Goal: Task Accomplishment & Management: Use online tool/utility

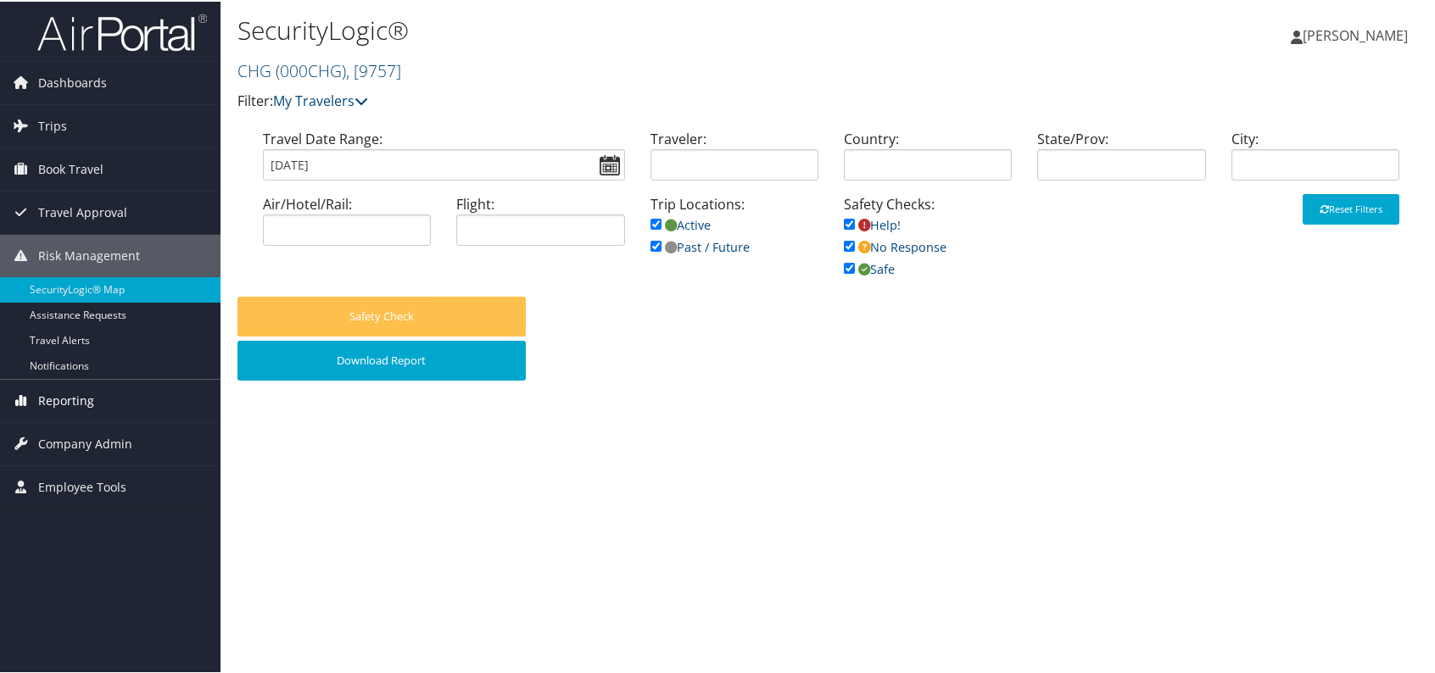
click at [71, 388] on span "Reporting" at bounding box center [66, 399] width 56 height 42
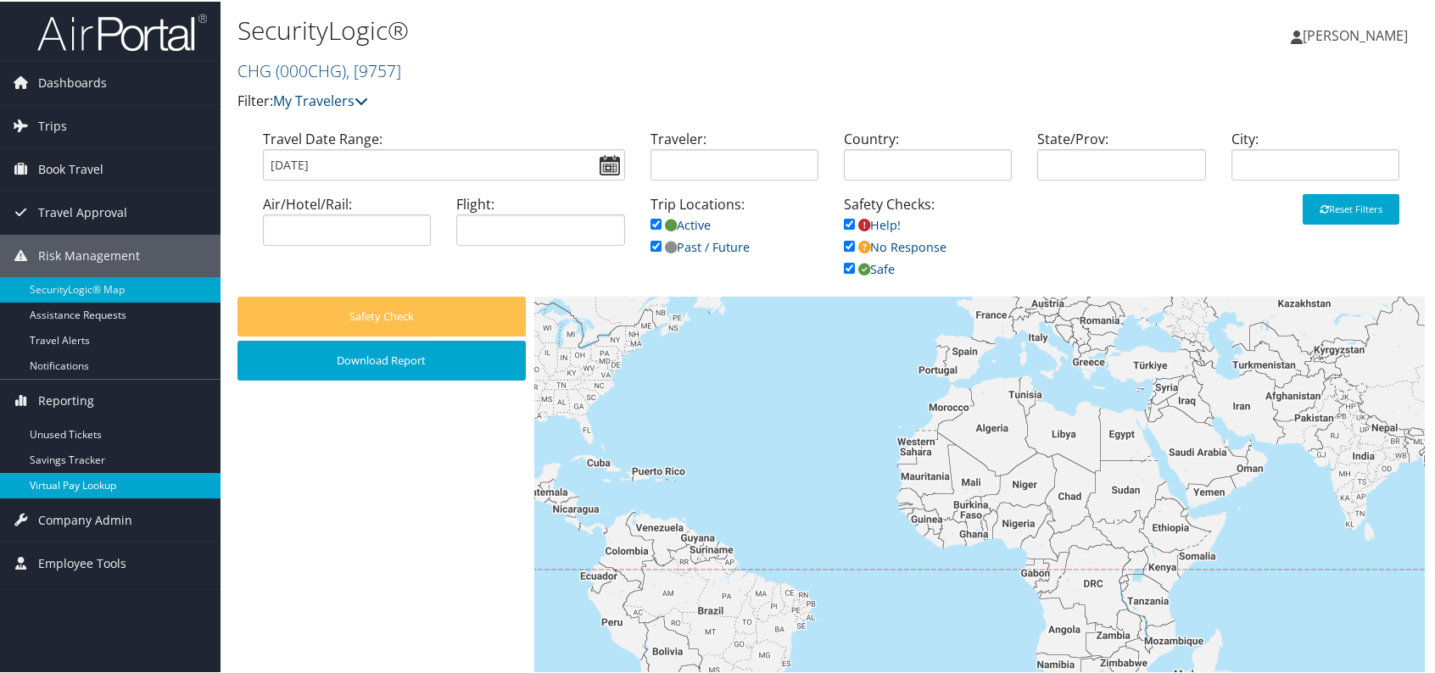
click at [104, 487] on link "Virtual Pay Lookup" at bounding box center [110, 484] width 221 height 25
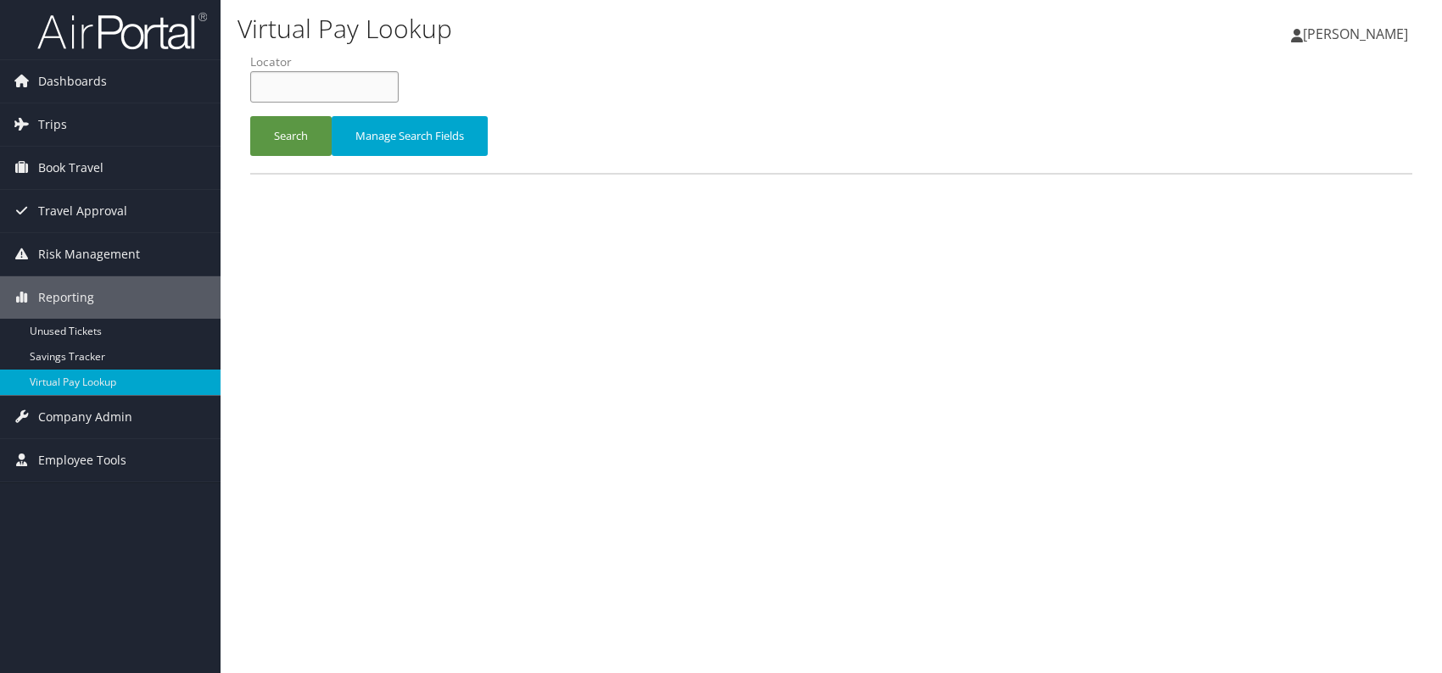
paste input "SRQXEH"
type input "SRQXEH"
click at [299, 131] on button "Search" at bounding box center [290, 136] width 81 height 40
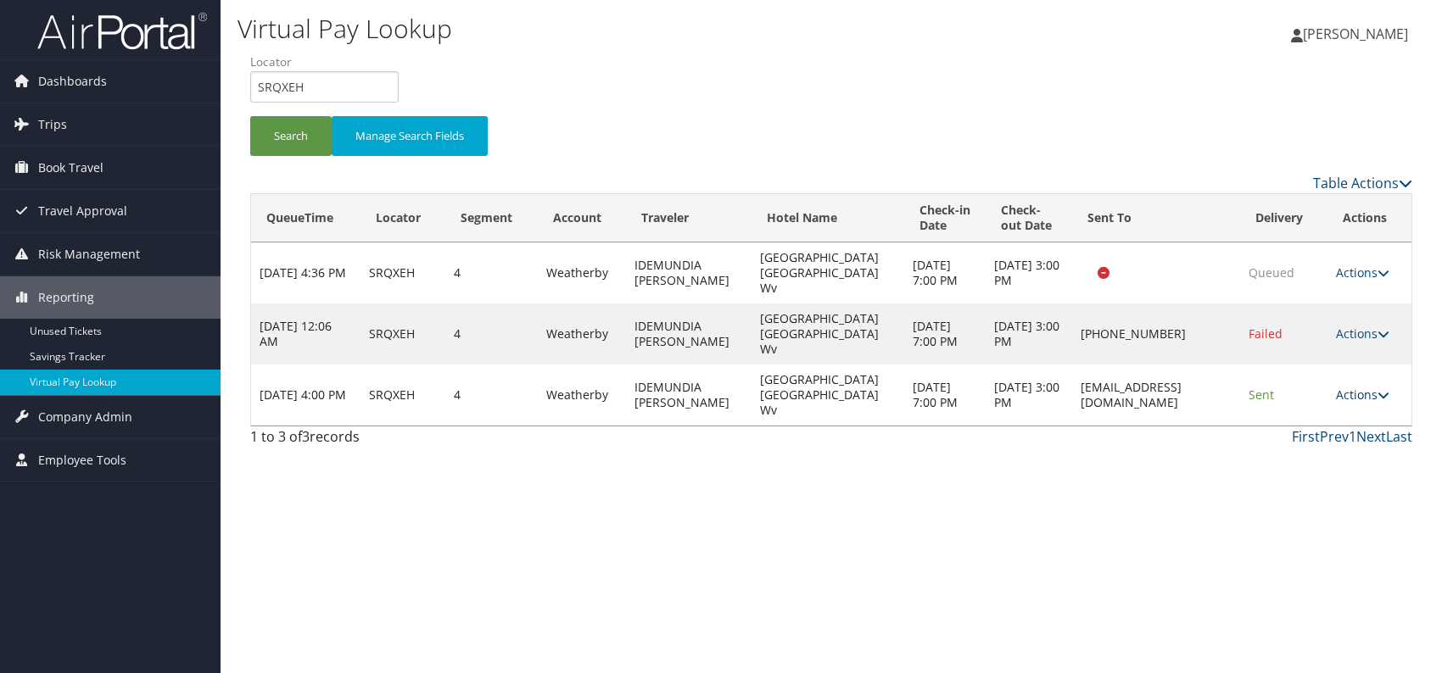
click at [1350, 387] on link "Actions" at bounding box center [1362, 395] width 53 height 16
click at [1332, 412] on link "Logs" at bounding box center [1331, 409] width 107 height 29
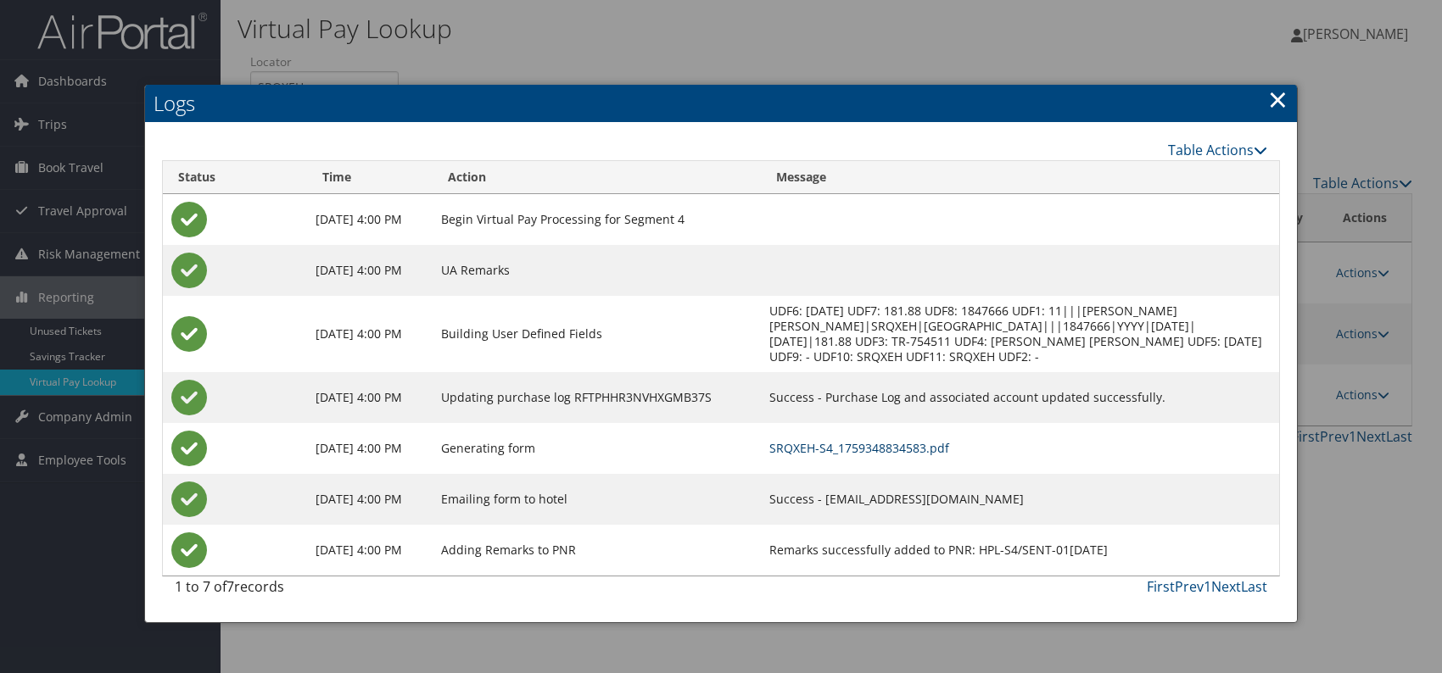
click at [949, 456] on link "SRQXEH-S4_1759348834583.pdf" at bounding box center [859, 448] width 180 height 16
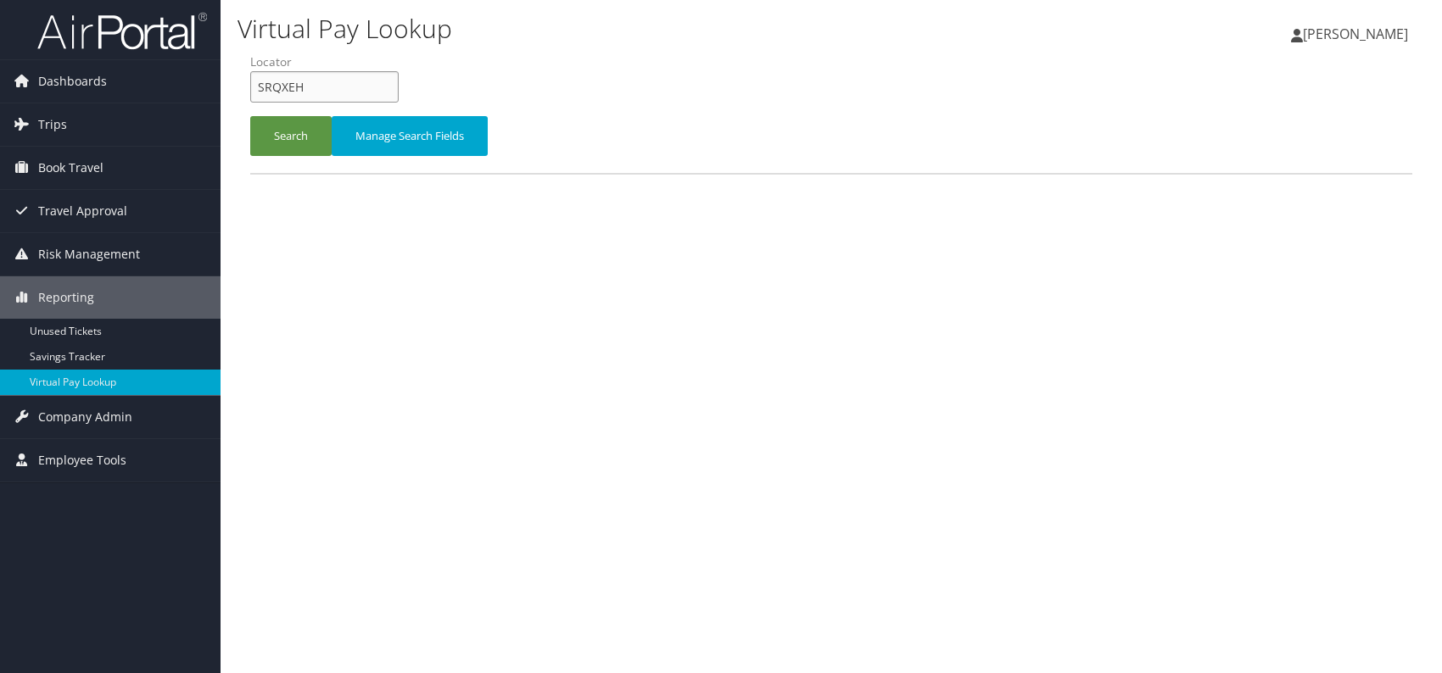
drag, startPoint x: 299, startPoint y: 88, endPoint x: 255, endPoint y: 77, distance: 45.5
click at [255, 77] on input "SRQXEH" at bounding box center [324, 86] width 148 height 31
paste input "YSGDTZ"
click at [286, 81] on input "YSGDTZ" at bounding box center [324, 86] width 148 height 31
type input "YSGDTZ"
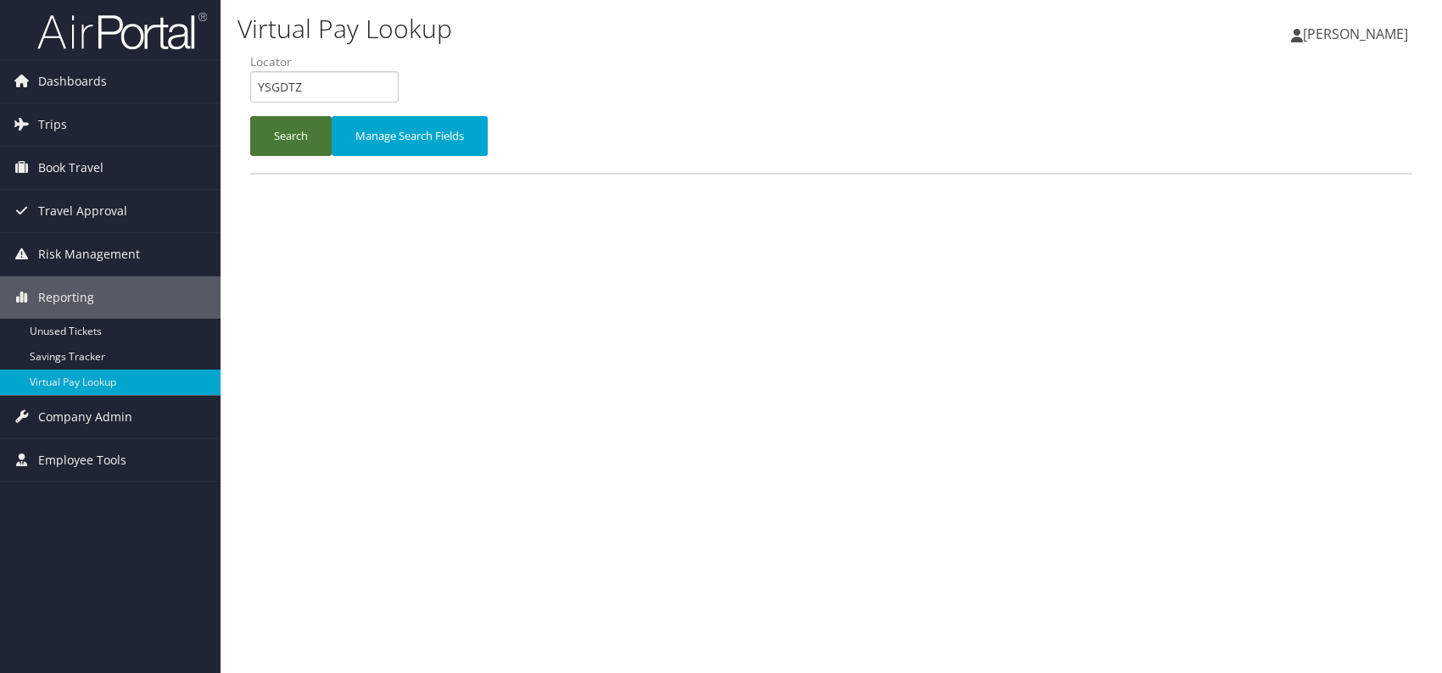
click at [281, 122] on button "Search" at bounding box center [290, 136] width 81 height 40
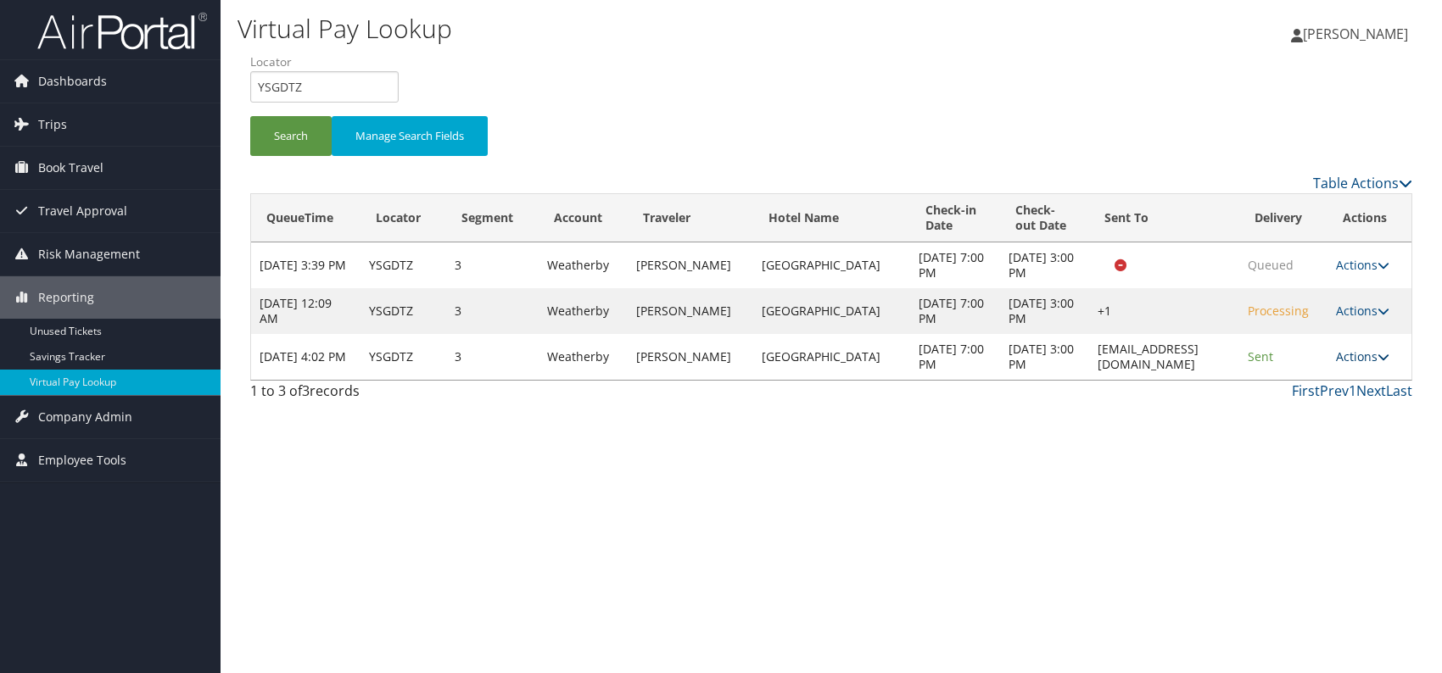
click at [1375, 350] on link "Actions" at bounding box center [1362, 357] width 53 height 16
click at [1323, 397] on link "Logs" at bounding box center [1332, 409] width 107 height 29
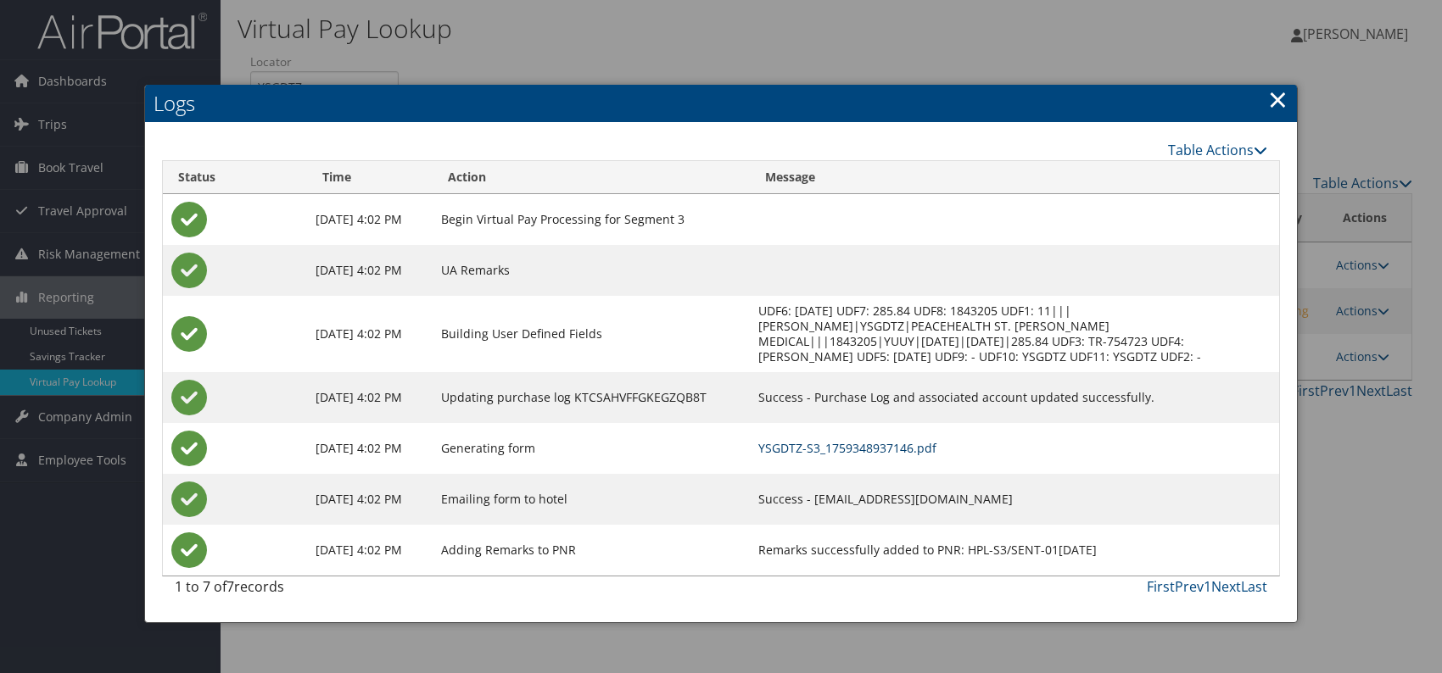
click at [892, 448] on link "YSGDTZ-S3_1759348937146.pdf" at bounding box center [847, 448] width 178 height 16
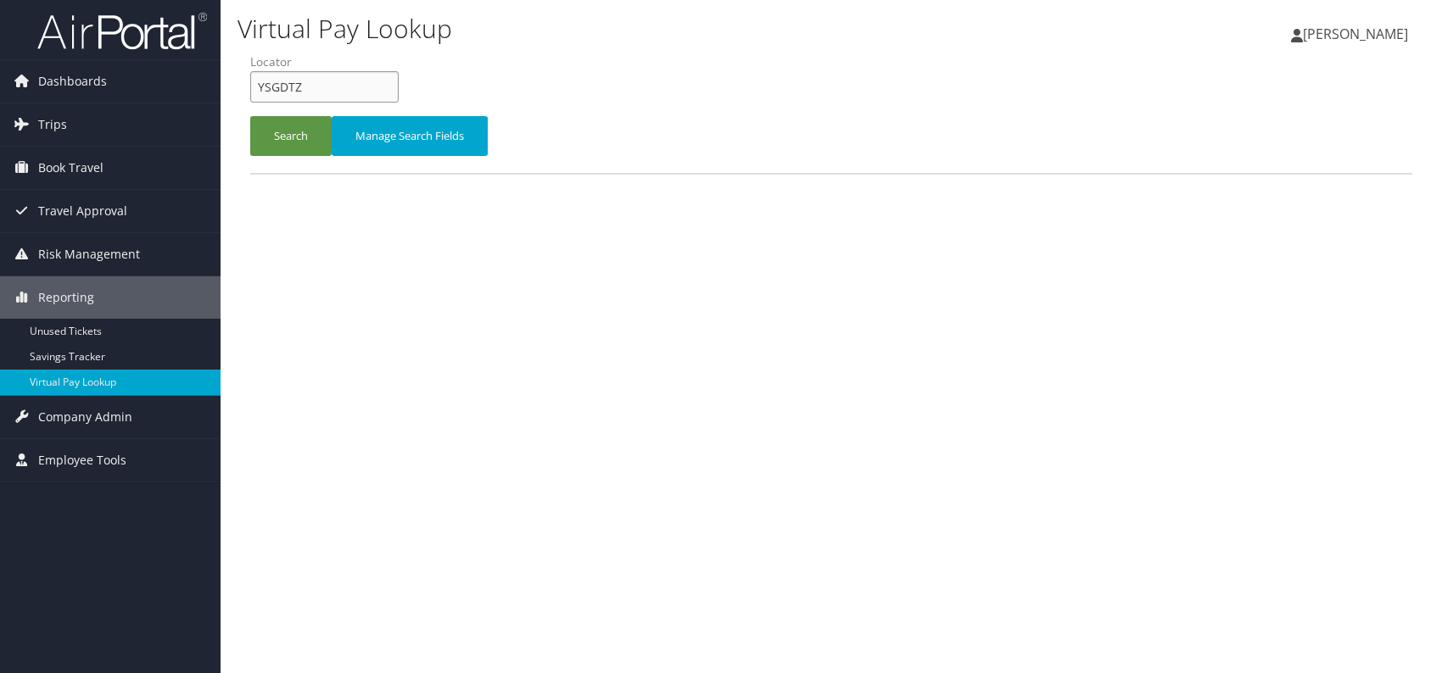
drag, startPoint x: 276, startPoint y: 87, endPoint x: 242, endPoint y: 83, distance: 34.2
click at [250, 83] on form "QueueTime Locator YSGDTZ Segment Account Traveler Hotel Name Check-in Date Chec…" at bounding box center [831, 112] width 1162 height 119
paste input "CEFQJR"
type input "CEFQJR"
click at [291, 131] on button "Search" at bounding box center [290, 136] width 81 height 40
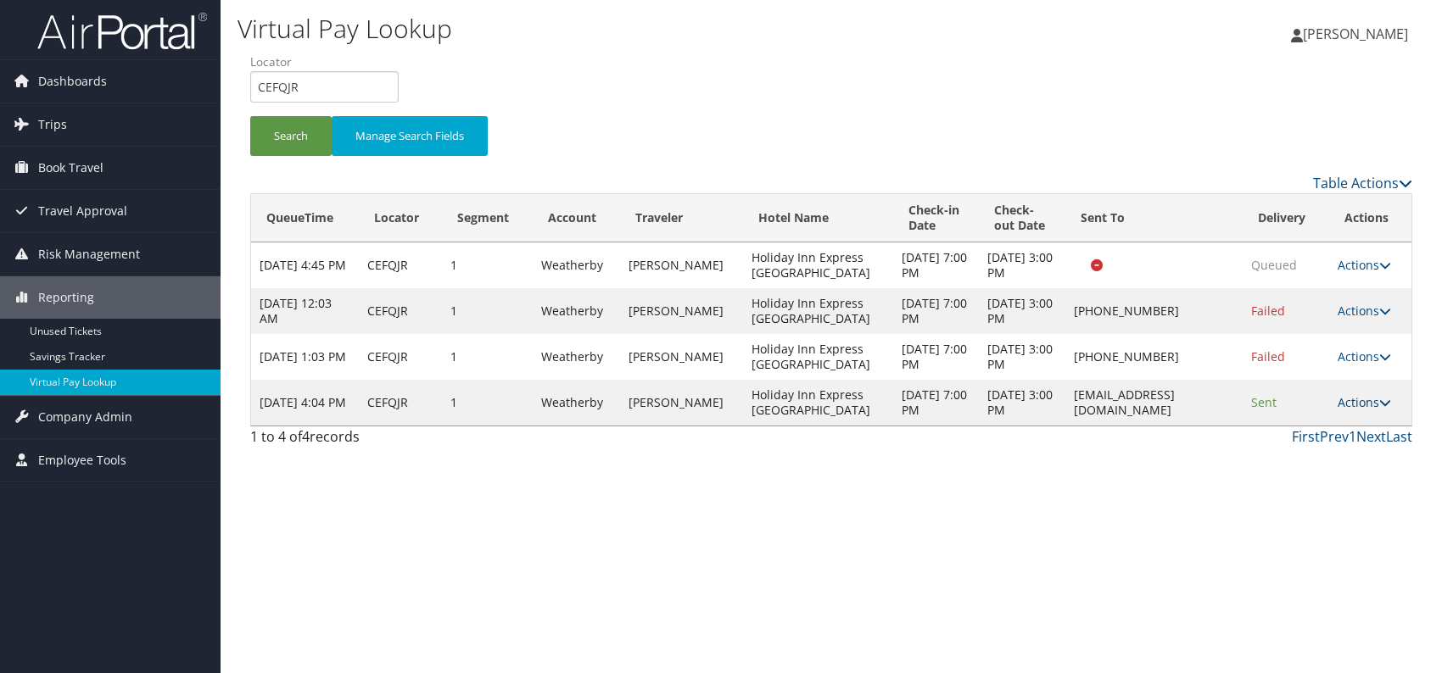
click at [1344, 405] on link "Actions" at bounding box center [1364, 402] width 53 height 16
click at [1312, 450] on link "Logs" at bounding box center [1331, 455] width 107 height 29
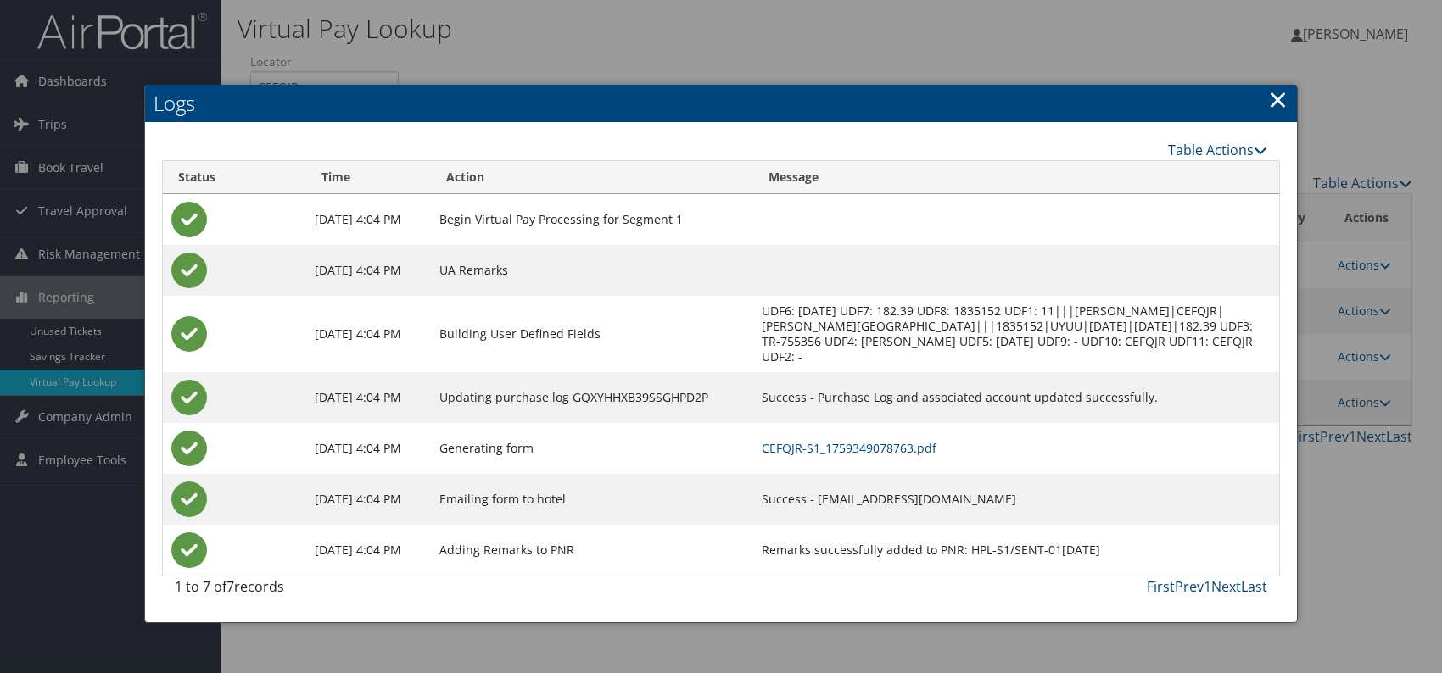
click at [869, 432] on td "CEFQJR-S1_1759349078763.pdf" at bounding box center [1016, 448] width 526 height 51
click at [871, 441] on link "CEFQJR-S1_1759349078763.pdf" at bounding box center [849, 448] width 175 height 16
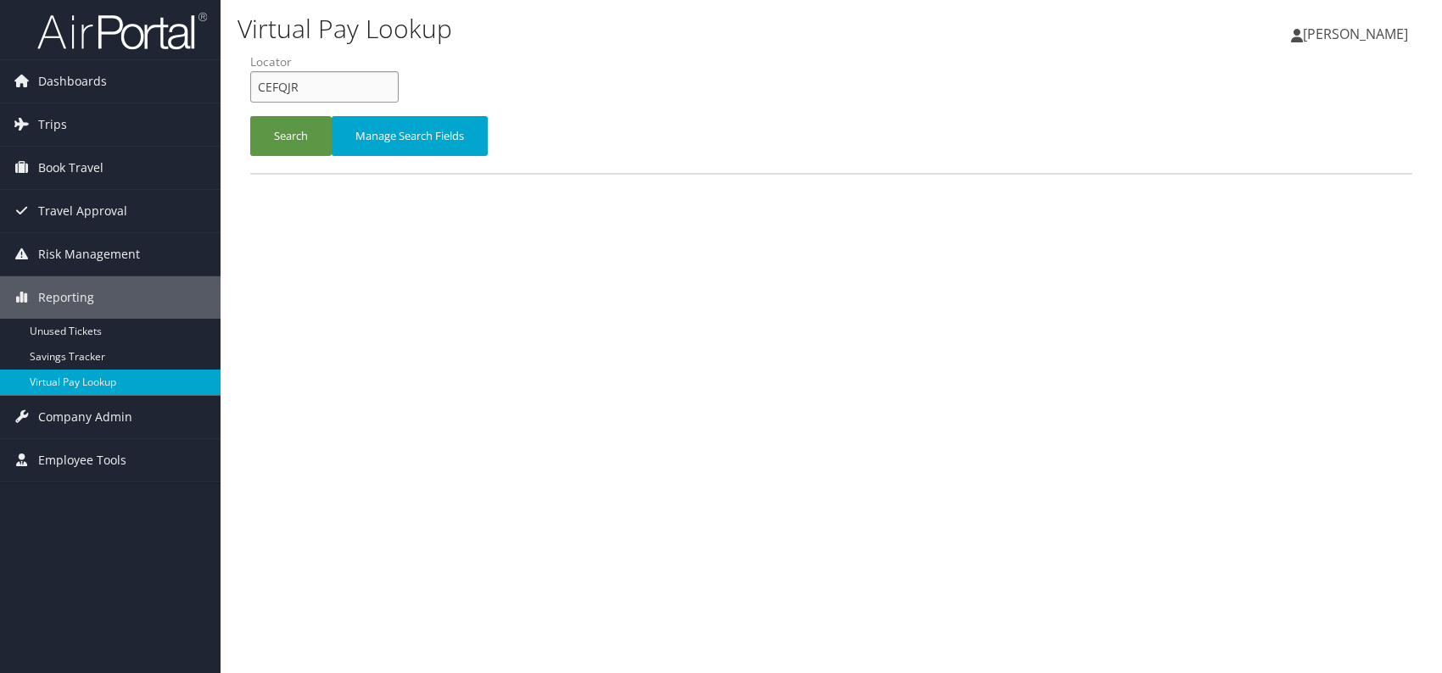
drag, startPoint x: 316, startPoint y: 92, endPoint x: 244, endPoint y: 102, distance: 72.7
click at [250, 102] on form "QueueTime Locator CEFQJR Segment Account Traveler Hotel Name Check-in Date Chec…" at bounding box center [831, 112] width 1162 height 119
paste input "DZZBYP"
click at [286, 85] on input "DZZBYP" at bounding box center [324, 86] width 148 height 31
type input "DZZBYP"
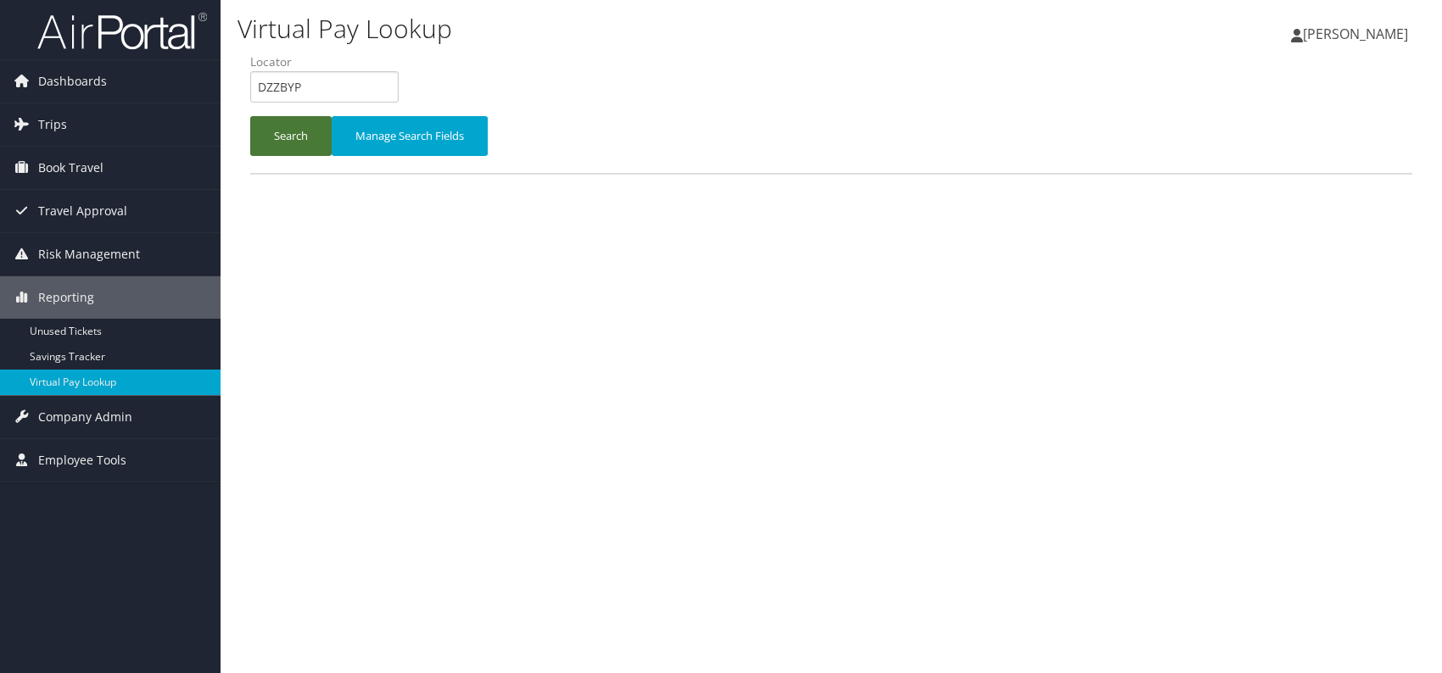
click at [268, 135] on button "Search" at bounding box center [290, 136] width 81 height 40
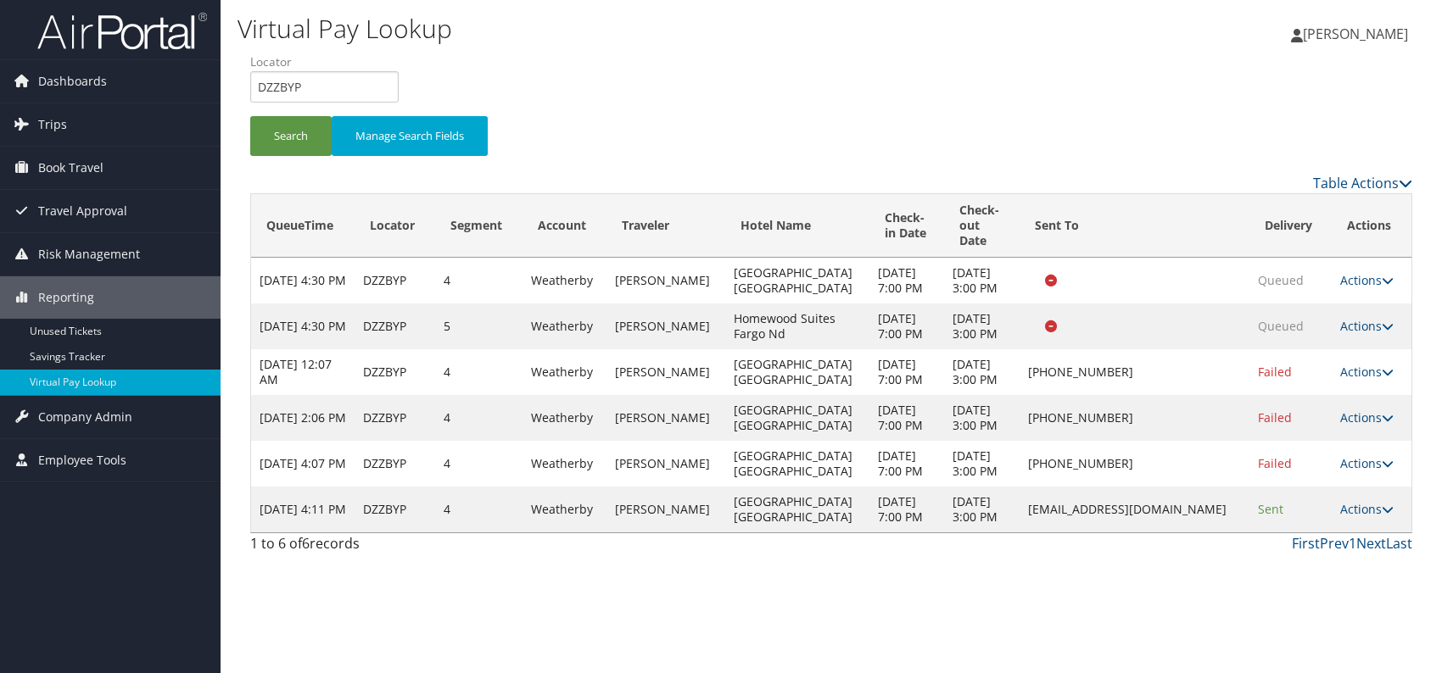
click at [1375, 517] on link "Actions" at bounding box center [1366, 509] width 53 height 16
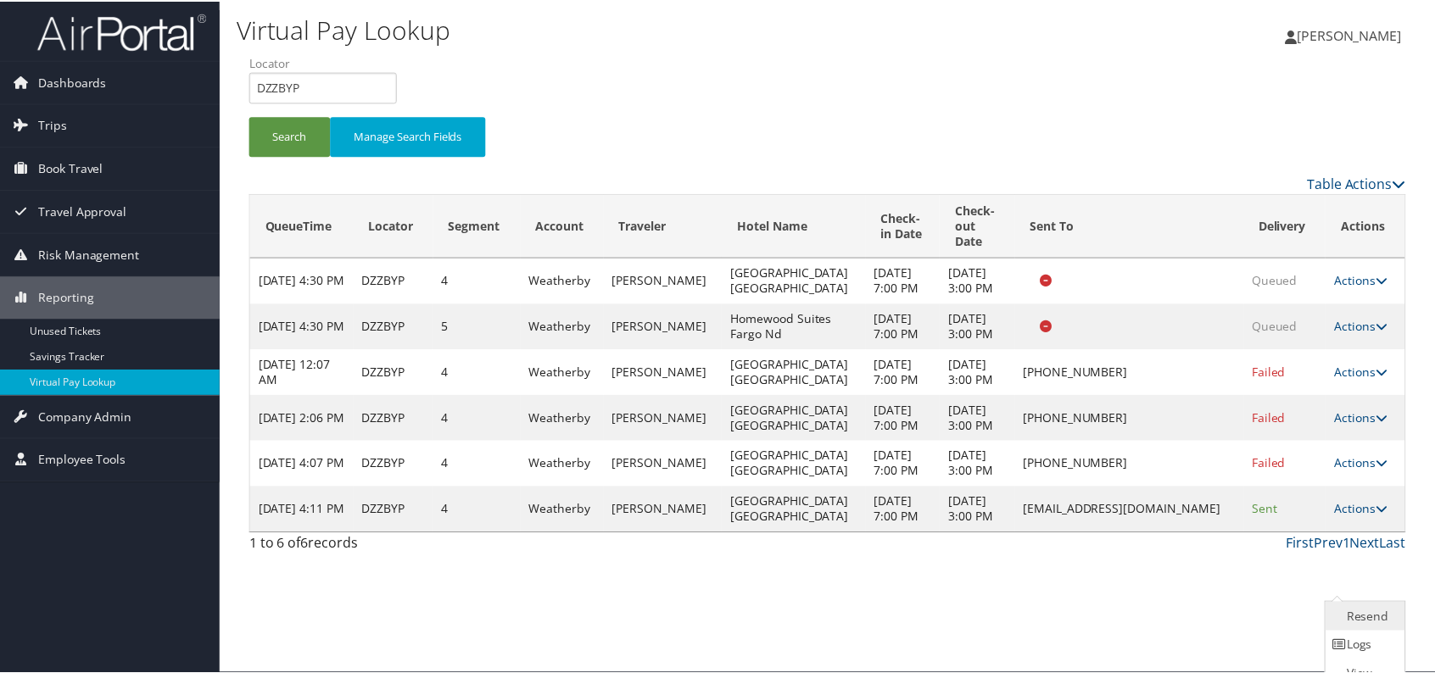
scroll to position [47, 0]
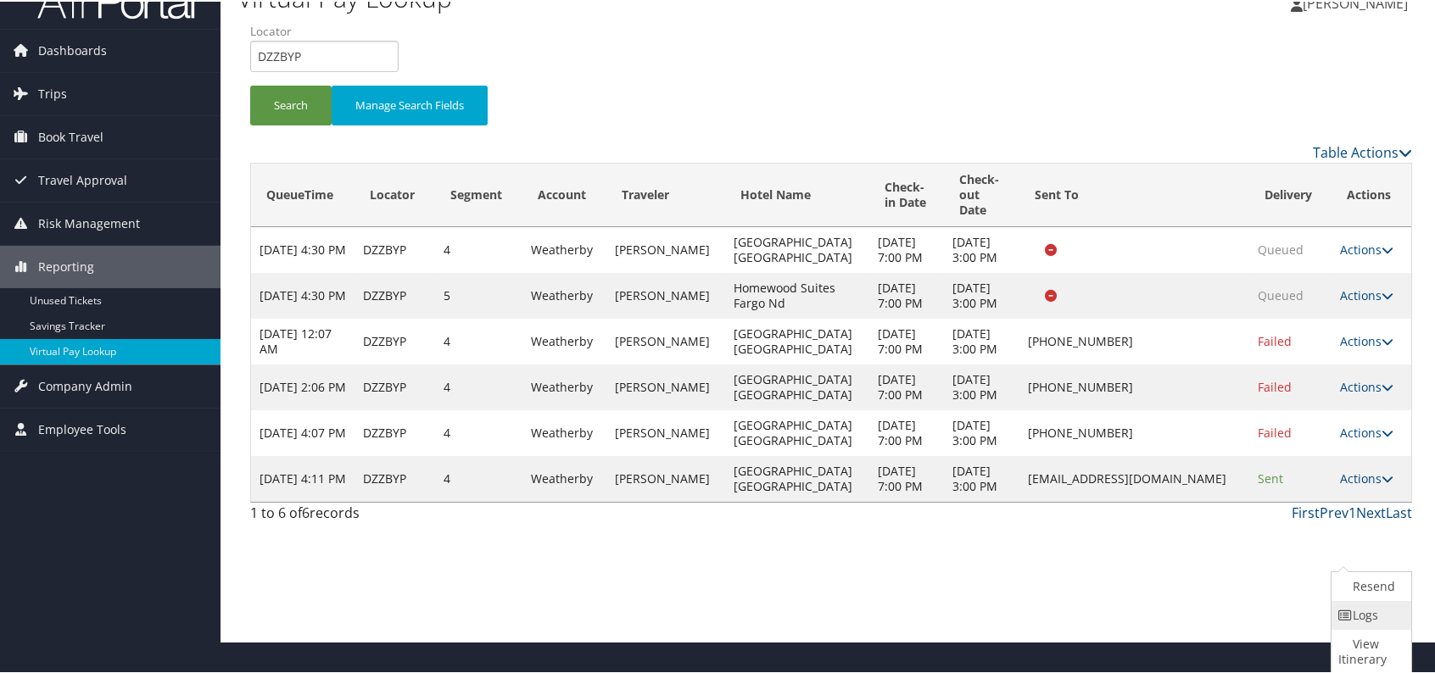
click at [1359, 619] on link "Logs" at bounding box center [1369, 614] width 75 height 29
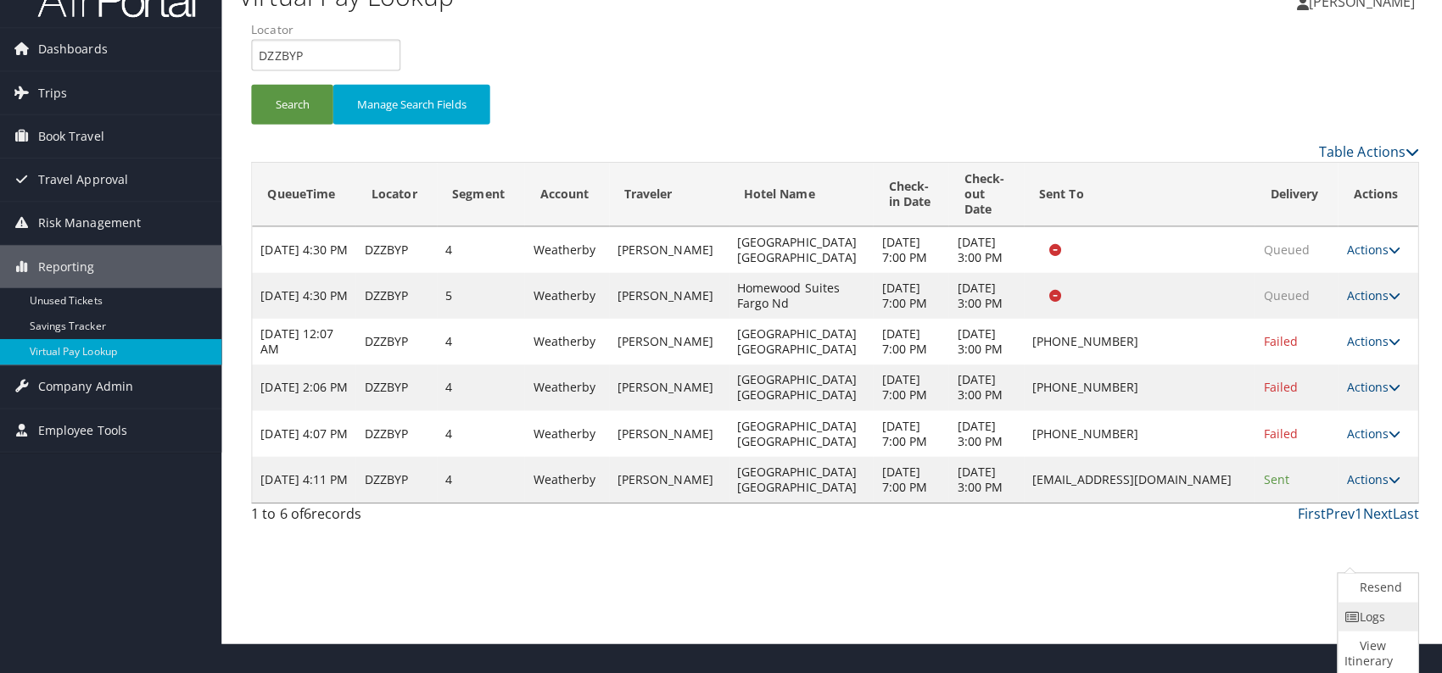
scroll to position [0, 0]
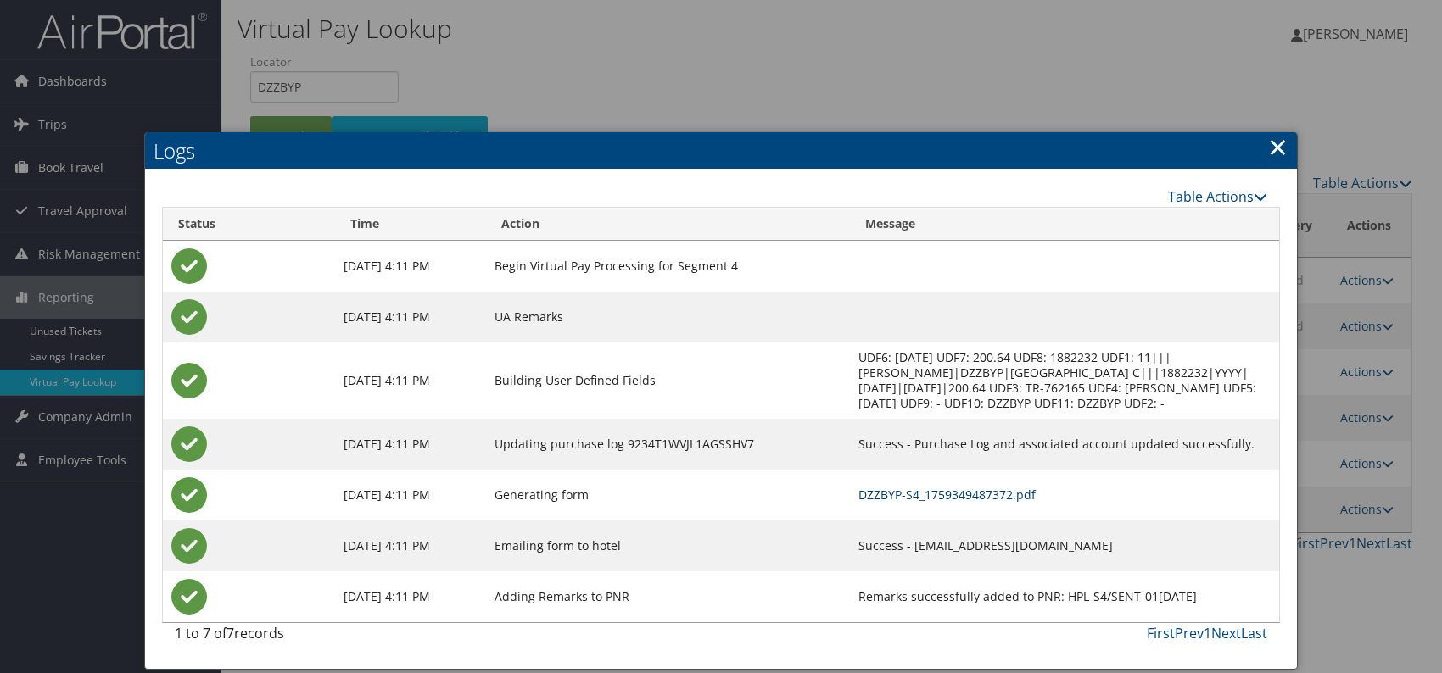
click at [868, 495] on link "DZZBYP-S4_1759349487372.pdf" at bounding box center [946, 495] width 177 height 16
